Goal: Task Accomplishment & Management: Complete application form

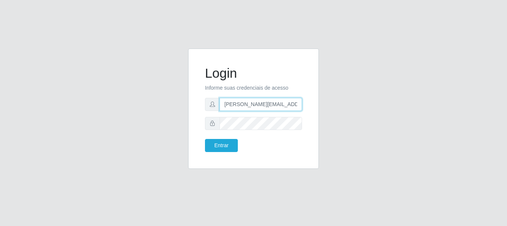
type input "[PERSON_NAME][EMAIL_ADDRESS][PERSON_NAME][DOMAIN_NAME]"
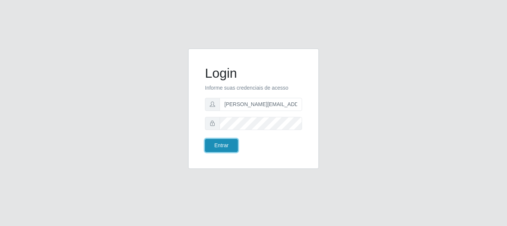
click at [221, 145] on button "Entrar" at bounding box center [221, 145] width 33 height 13
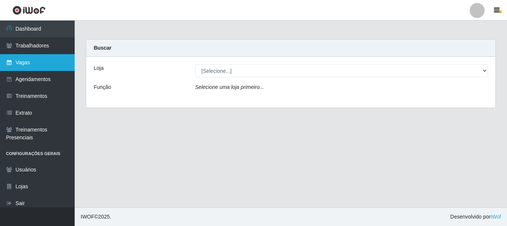
click at [37, 62] on link "Vagas" at bounding box center [37, 62] width 75 height 17
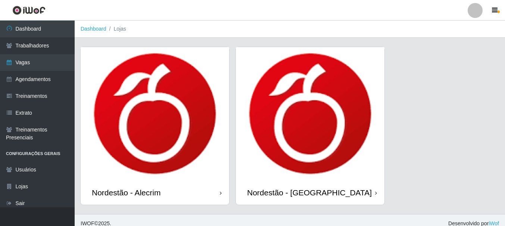
click at [128, 192] on div "Nordestão - Alecrim" at bounding box center [126, 192] width 69 height 9
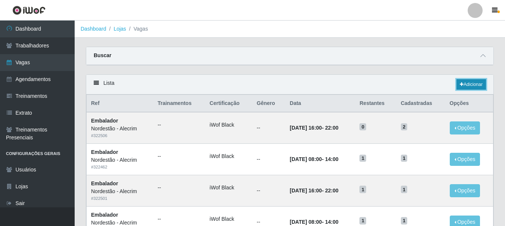
click at [470, 85] on link "Adicionar" at bounding box center [470, 84] width 29 height 10
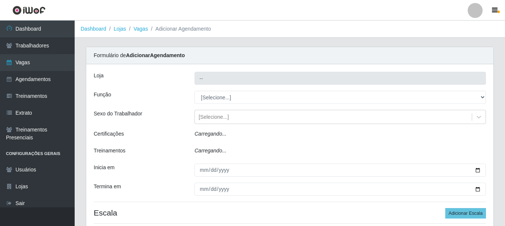
type input "Nordestão - Alecrim"
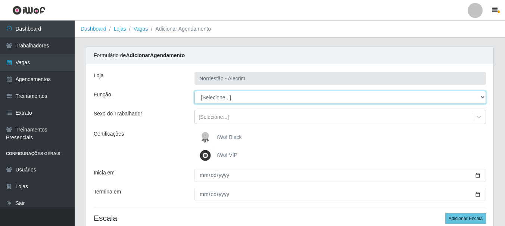
select select "1"
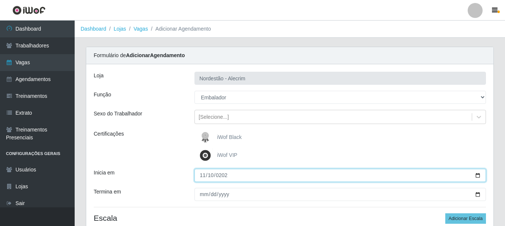
type input "[DATE]"
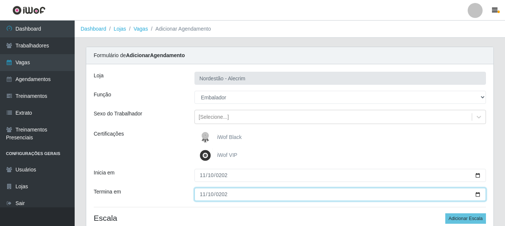
type input "[DATE]"
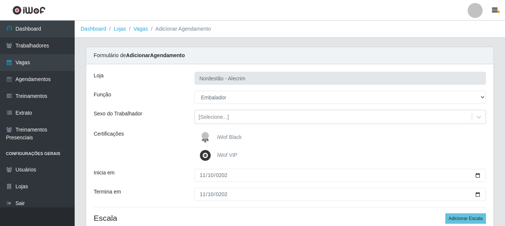
click at [340, 137] on div "iWof Black" at bounding box center [339, 137] width 291 height 15
click at [466, 218] on button "Adicionar Escala" at bounding box center [465, 218] width 41 height 10
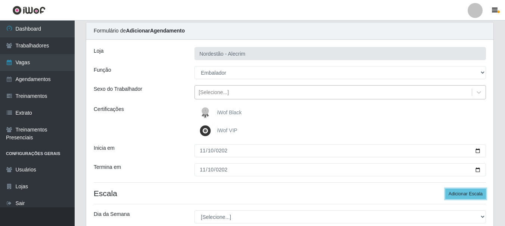
scroll to position [149, 0]
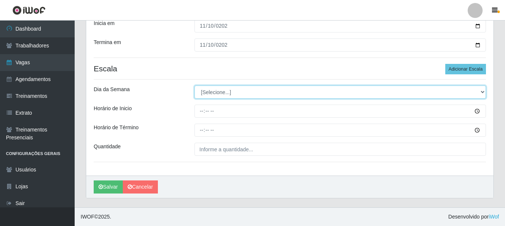
select select "1"
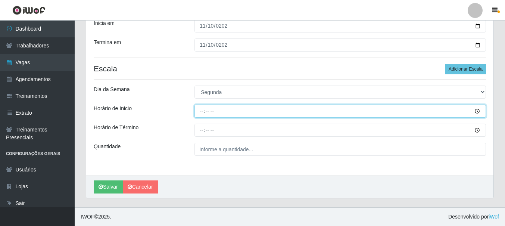
type input "08:00"
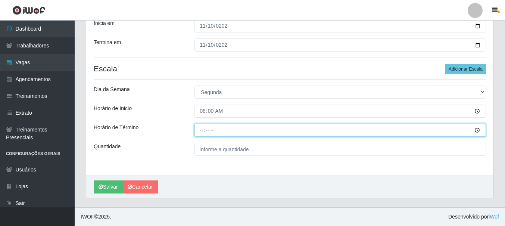
type input "14:00"
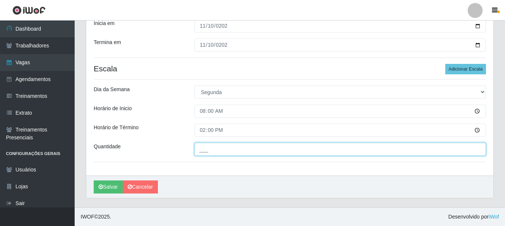
click at [94, 180] on button "Salvar" at bounding box center [108, 186] width 29 height 13
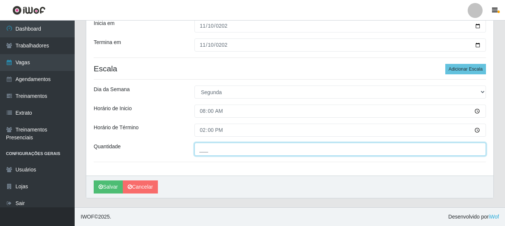
click at [94, 180] on button "Salvar" at bounding box center [108, 186] width 29 height 13
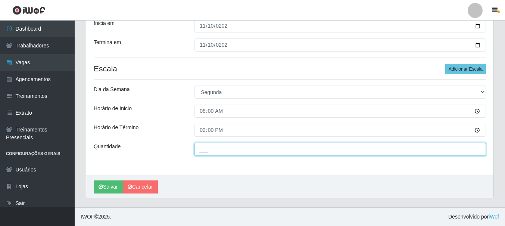
click at [94, 180] on button "Salvar" at bounding box center [108, 186] width 29 height 13
type input "___"
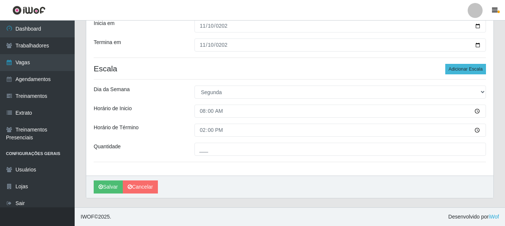
click at [466, 69] on button "Adicionar Escala" at bounding box center [465, 69] width 41 height 10
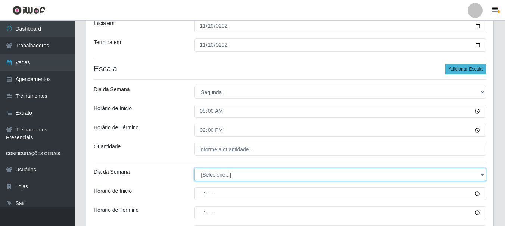
select select "1"
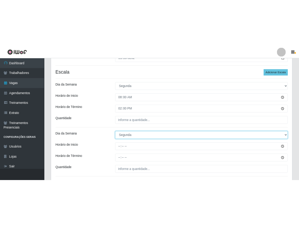
scroll to position [187, 0]
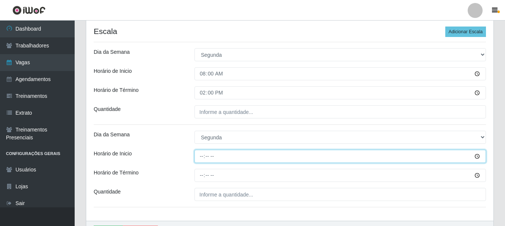
type input "16:00"
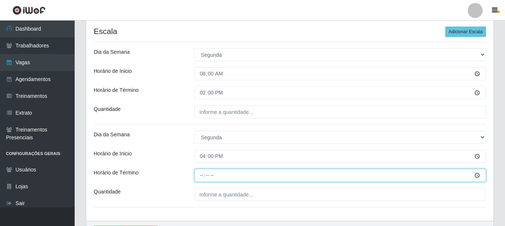
type input "22:00"
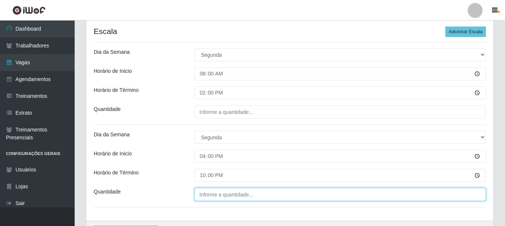
type input "___"
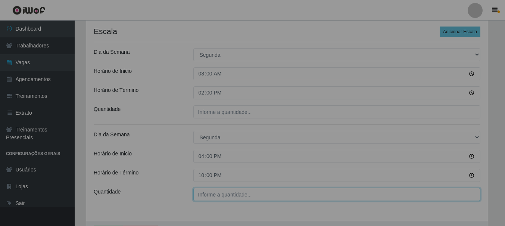
type input "___"
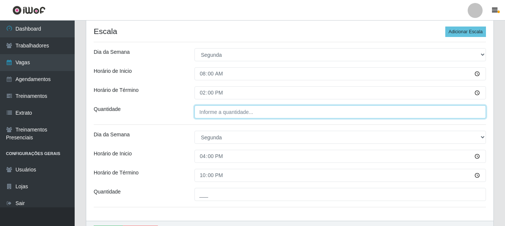
type input "___"
click at [208, 115] on input "___" at bounding box center [339, 111] width 291 height 13
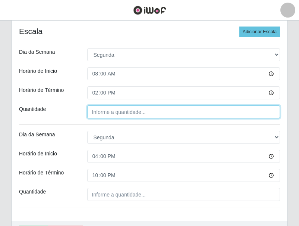
type input "___"
click at [98, 110] on input "___" at bounding box center [183, 111] width 193 height 13
click at [93, 114] on input "___" at bounding box center [183, 111] width 193 height 13
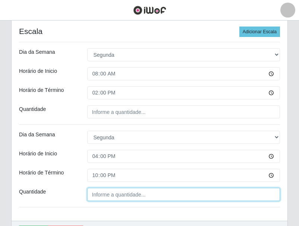
type input "___"
click at [105, 197] on input "___" at bounding box center [183, 194] width 193 height 13
click at [98, 195] on input "___" at bounding box center [183, 194] width 193 height 13
click at [96, 193] on input "___" at bounding box center [183, 194] width 193 height 13
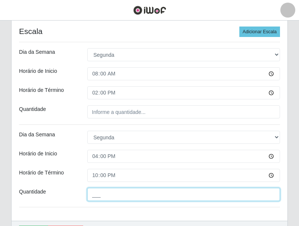
drag, startPoint x: 96, startPoint y: 193, endPoint x: 91, endPoint y: 194, distance: 5.3
click at [91, 194] on input "___" at bounding box center [183, 194] width 193 height 13
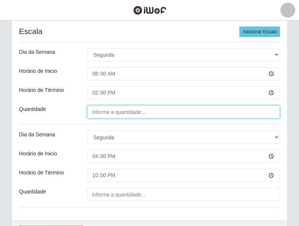
type input "___"
click at [98, 112] on input "___" at bounding box center [183, 111] width 193 height 13
click at [91, 110] on input "___" at bounding box center [183, 111] width 193 height 13
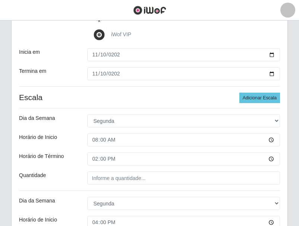
scroll to position [0, 0]
